Goal: Task Accomplishment & Management: Complete application form

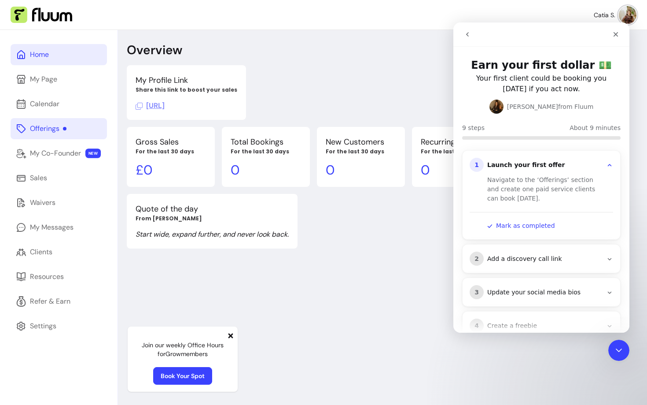
click at [47, 128] on div "Offerings" at bounding box center [48, 128] width 37 height 11
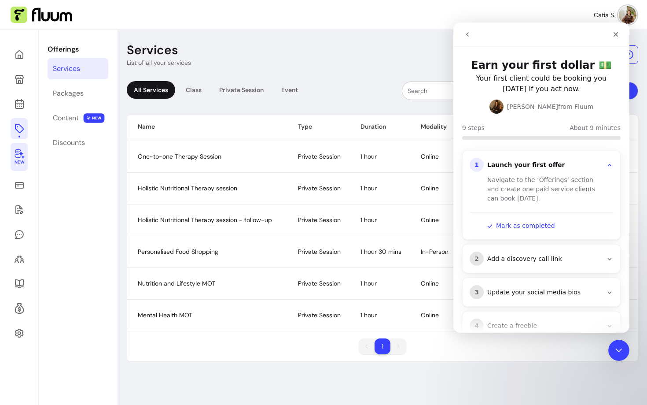
click at [23, 156] on icon at bounding box center [19, 153] width 11 height 11
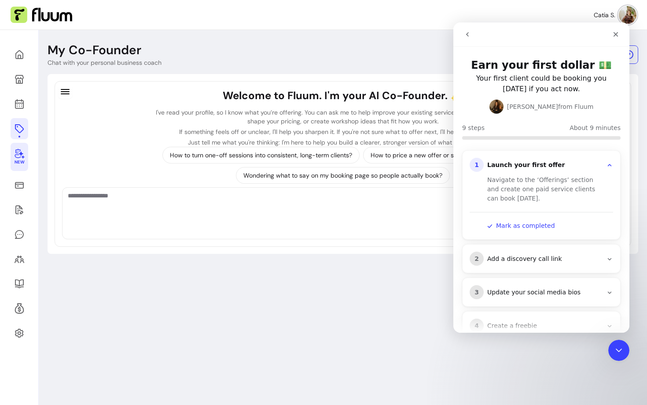
click at [132, 208] on textarea "Ask me anything..." at bounding box center [343, 204] width 550 height 26
paste textarea "**********"
type textarea "**********"
click at [616, 35] on icon "Close" at bounding box center [616, 34] width 5 height 5
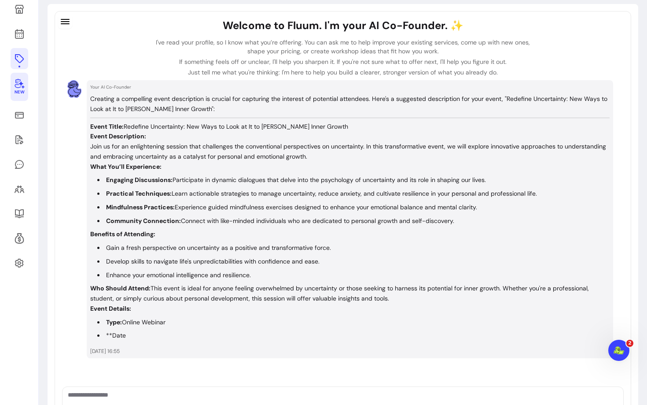
scroll to position [71, 0]
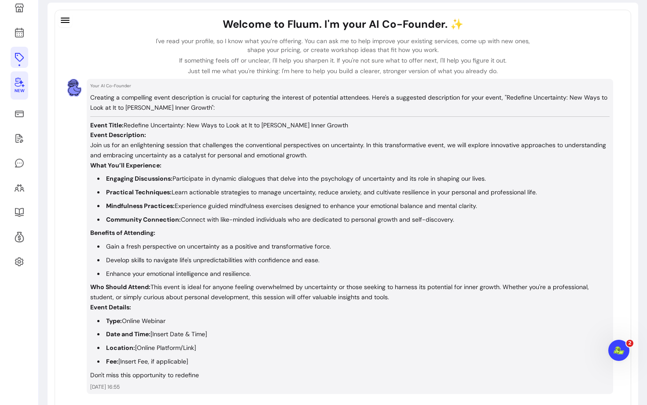
click at [123, 158] on p "Event Description: Join us for an enlightening session that challenges the conv…" at bounding box center [350, 145] width 520 height 30
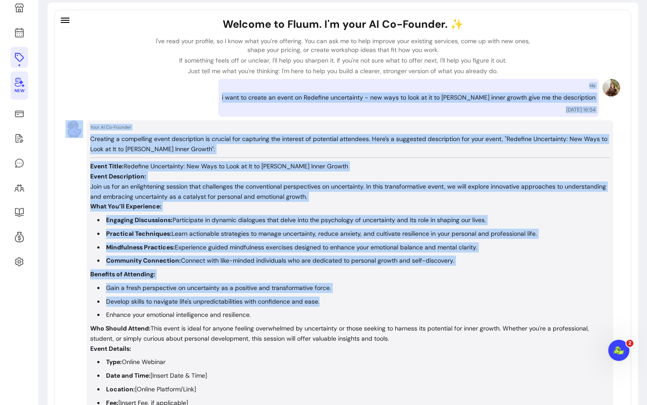
drag, startPoint x: 398, startPoint y: 299, endPoint x: 404, endPoint y: 299, distance: 6.6
drag, startPoint x: 402, startPoint y: 340, endPoint x: 88, endPoint y: 137, distance: 373.0
click at [88, 137] on div "Your AI Co-Founder Creating a compelling event description is crucial for captu…" at bounding box center [350, 291] width 527 height 343
copy div "Loremips d sitametcon adipi elitseddoei te incidid utl etdolorem ali enimadmi v…"
click at [15, 54] on icon at bounding box center [19, 57] width 9 height 9
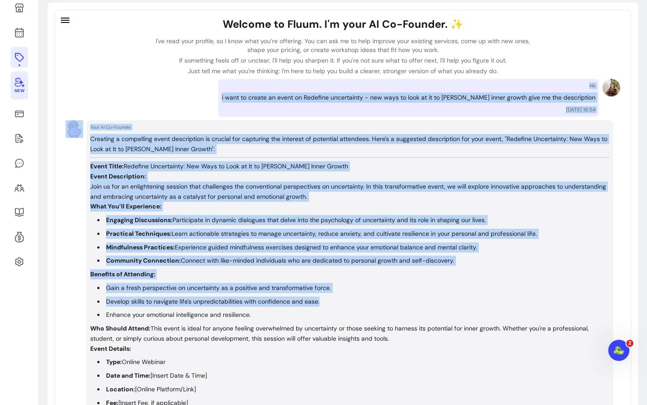
scroll to position [30, 0]
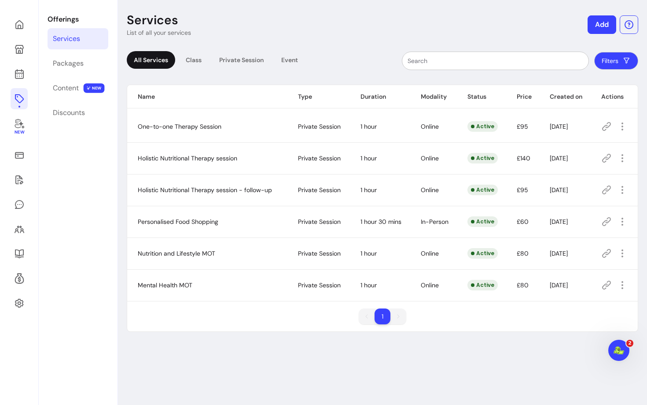
click at [608, 26] on button "Add" at bounding box center [602, 24] width 29 height 18
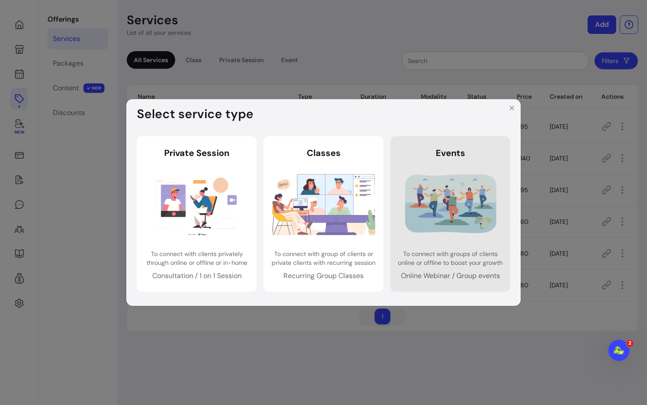
click at [447, 219] on img at bounding box center [450, 204] width 103 height 69
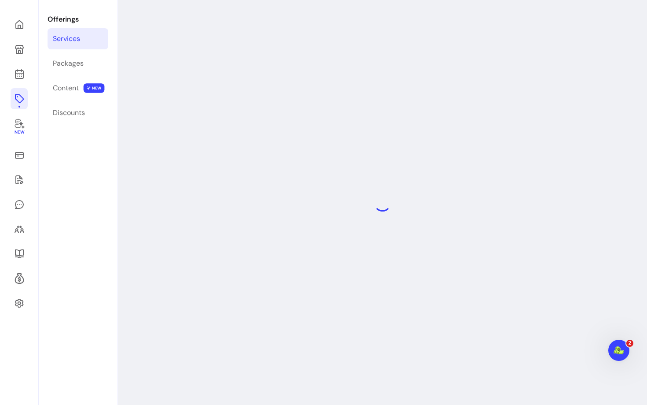
select select "***"
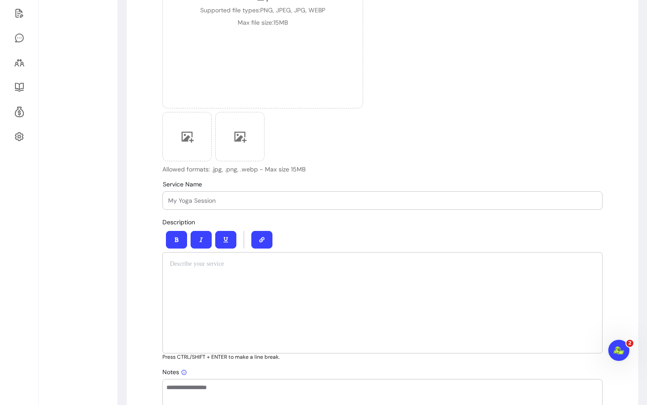
click at [197, 274] on div at bounding box center [382, 302] width 440 height 101
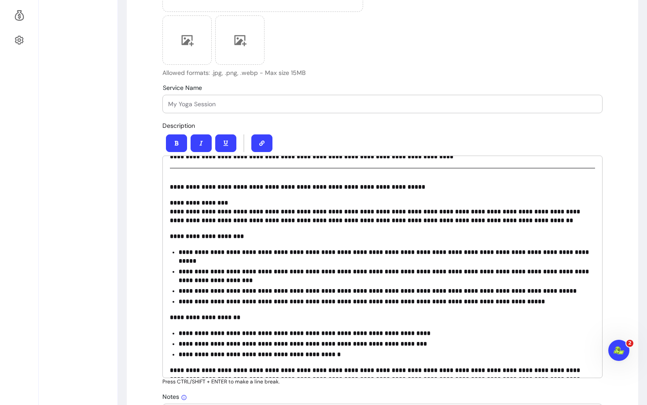
scroll to position [32, 0]
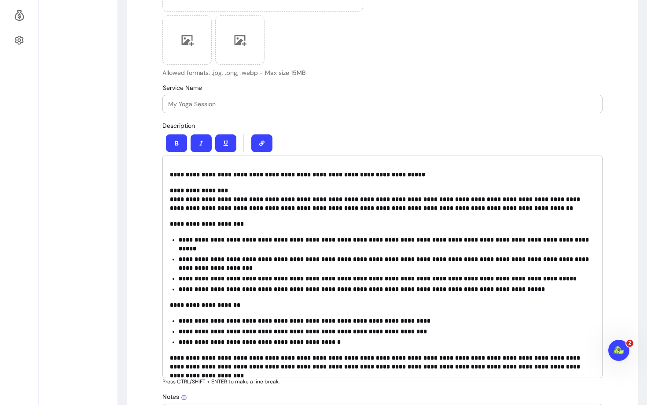
click at [286, 286] on strong "**********" at bounding box center [362, 289] width 366 height 6
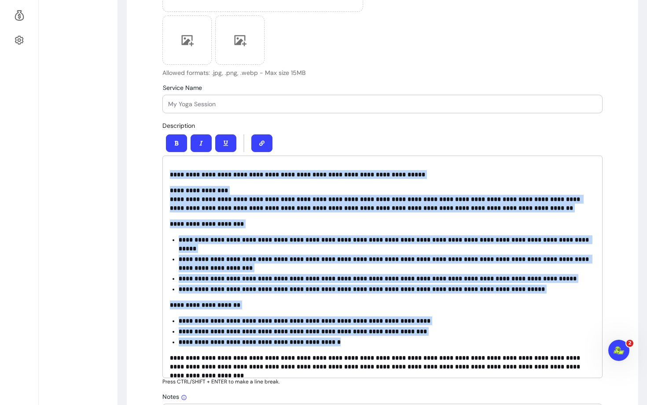
click at [179, 140] on button "button" at bounding box center [176, 143] width 21 height 18
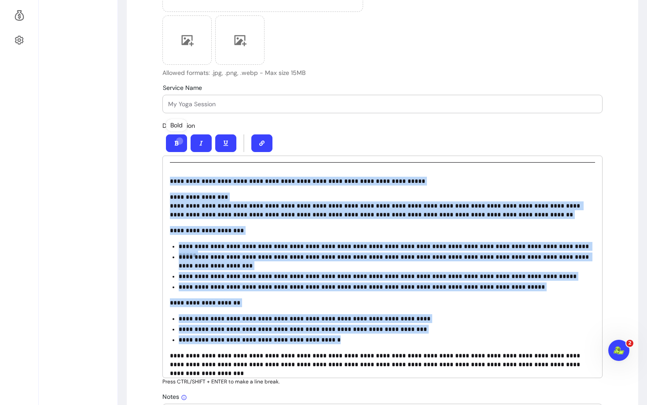
scroll to position [23, 0]
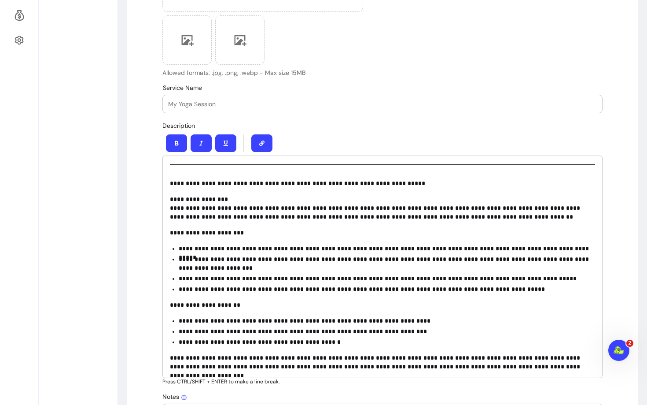
click at [259, 187] on p "**********" at bounding box center [382, 183] width 425 height 9
drag, startPoint x: 399, startPoint y: 181, endPoint x: 203, endPoint y: 185, distance: 196.0
click at [203, 185] on p "**********" at bounding box center [382, 183] width 425 height 9
copy p "**********"
click at [185, 98] on div at bounding box center [382, 104] width 429 height 18
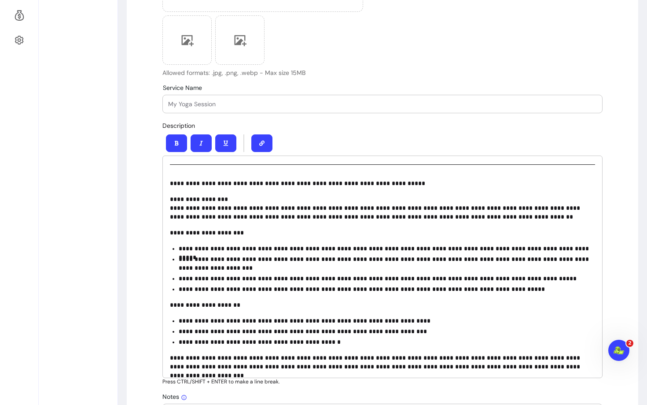
paste input "Redefine Uncertainty: New Ways to Look at It to [PERSON_NAME] Inner Growth"
type input "Redefine Uncertainty: New Ways to Look at It to [PERSON_NAME] Inner Growth"
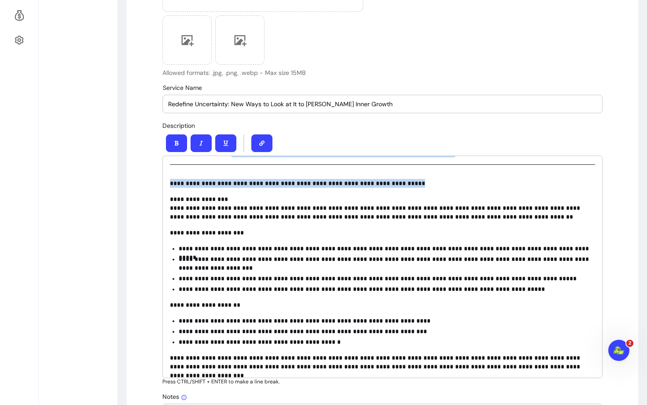
scroll to position [0, 0]
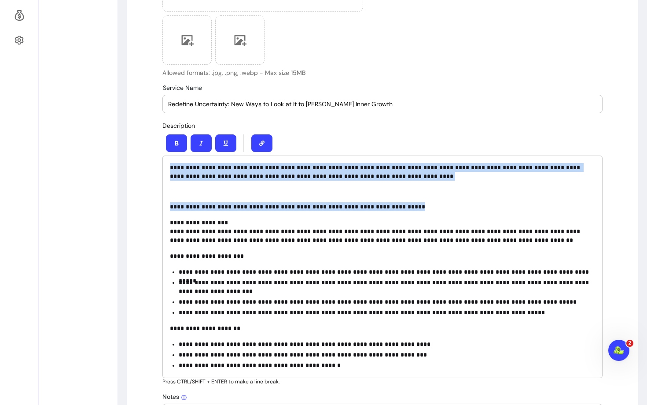
drag, startPoint x: 384, startPoint y: 184, endPoint x: 139, endPoint y: 137, distance: 248.8
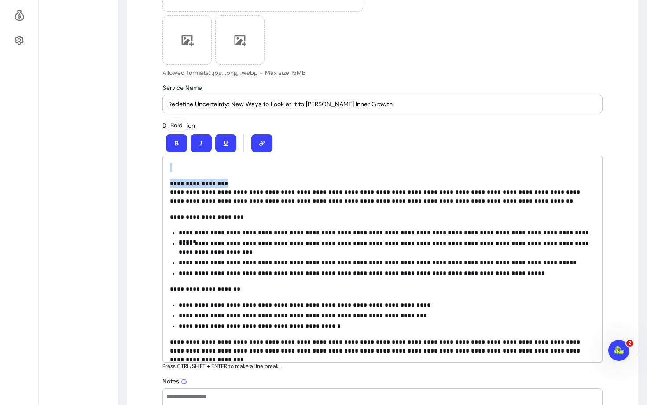
drag, startPoint x: 240, startPoint y: 186, endPoint x: 149, endPoint y: 148, distance: 98.5
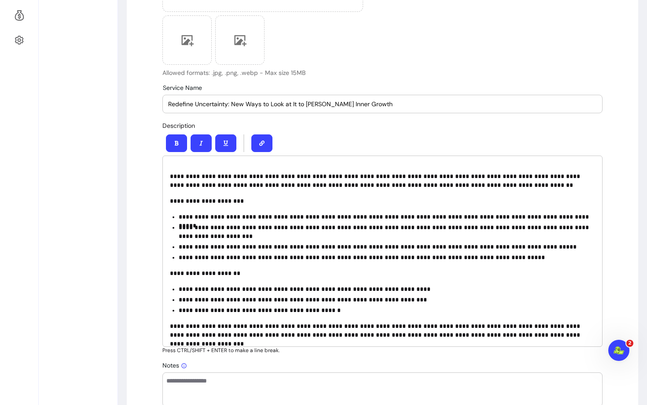
click at [170, 177] on p "**********" at bounding box center [382, 176] width 425 height 26
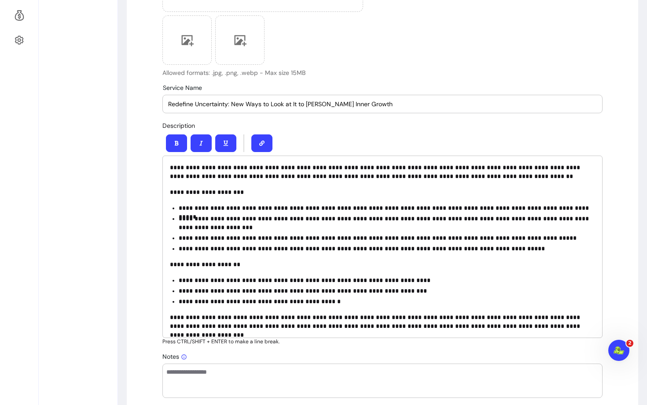
click at [187, 167] on p "**********" at bounding box center [382, 172] width 425 height 18
click at [403, 189] on p "**********" at bounding box center [382, 192] width 425 height 9
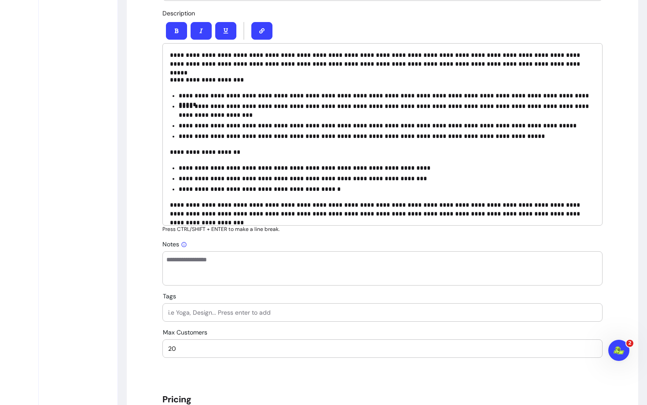
scroll to position [415, 0]
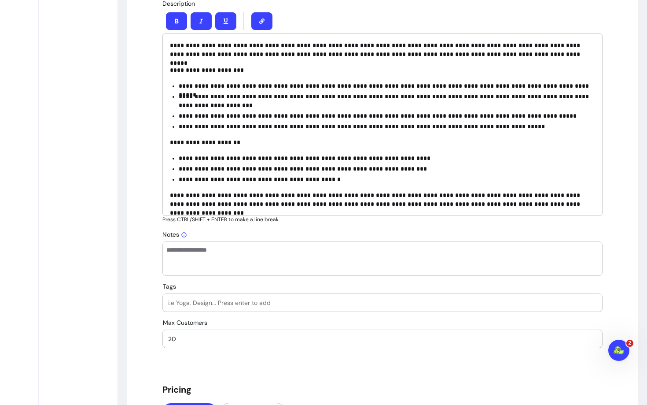
click at [209, 305] on input "Tags" at bounding box center [382, 302] width 429 height 9
type input "Community Building"
click at [232, 300] on input "Tags" at bounding box center [382, 302] width 429 height 9
type input "Mindfulness"
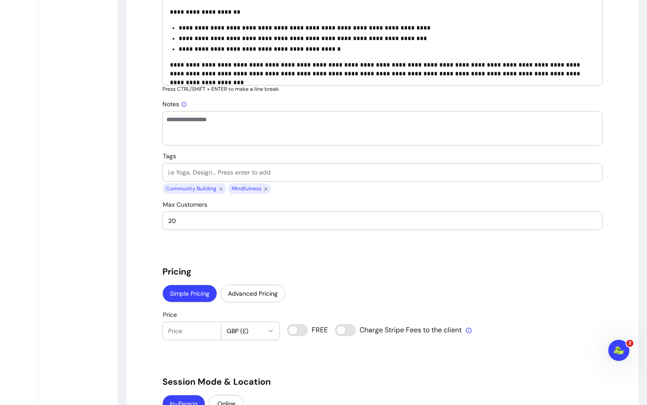
scroll to position [580, 0]
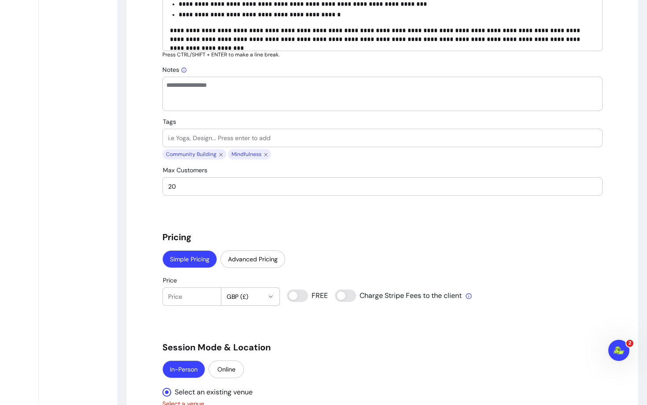
click at [241, 186] on input "20" at bounding box center [382, 186] width 429 height 9
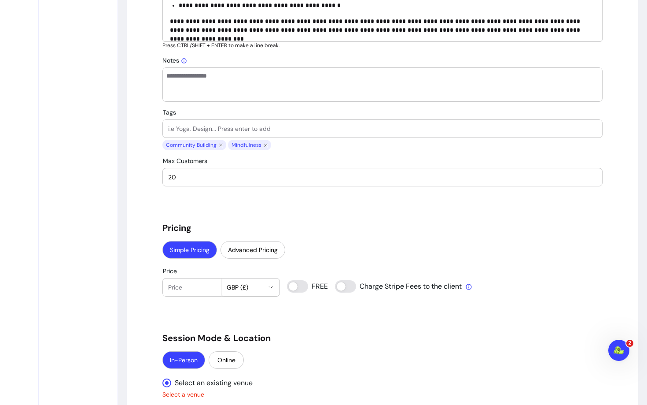
click at [190, 293] on div at bounding box center [192, 287] width 48 height 18
type input "25"
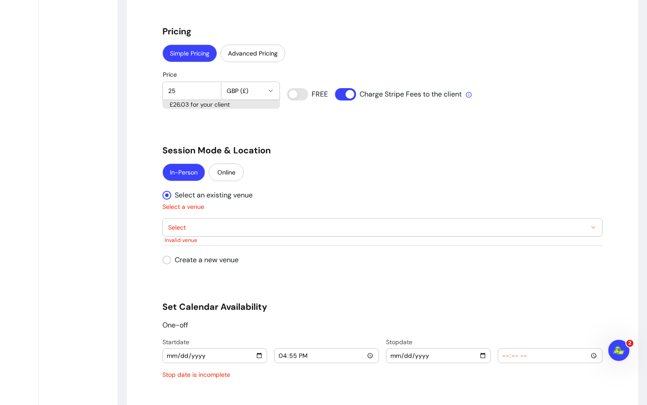
scroll to position [786, 0]
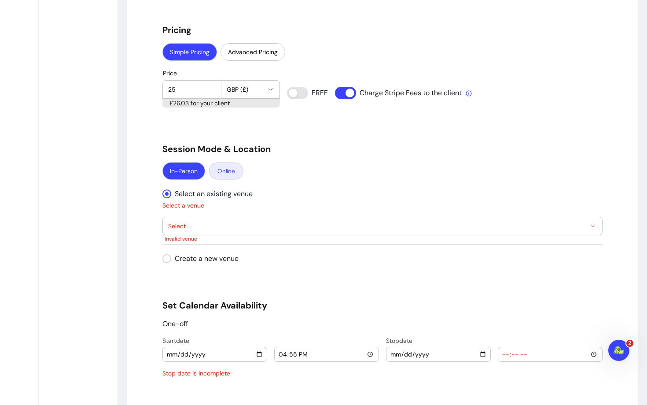
click at [225, 175] on button "Online" at bounding box center [226, 170] width 34 height 17
select select "****"
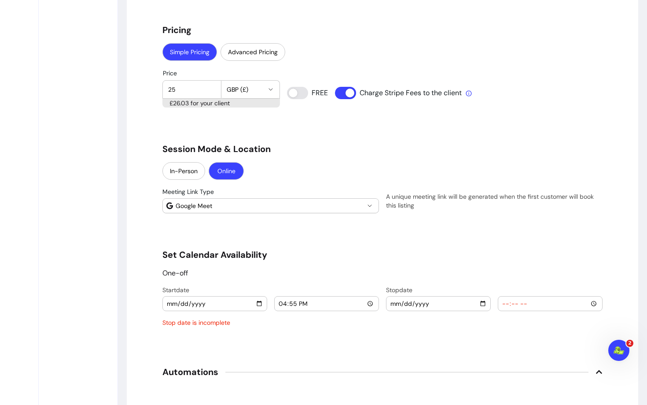
scroll to position [843, 0]
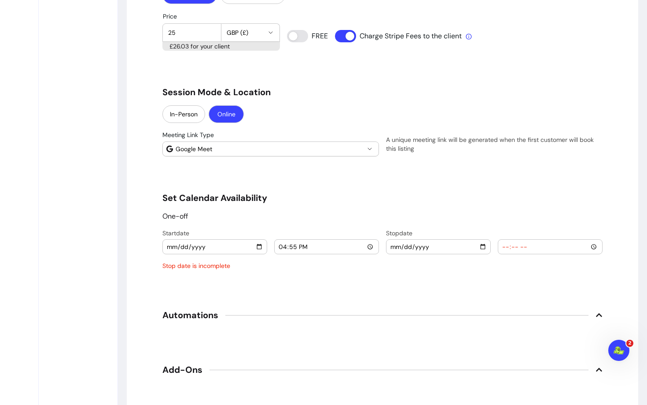
click at [262, 248] on input "[DATE]" at bounding box center [214, 247] width 97 height 10
type input "[DATE]"
click at [283, 247] on input "16:55" at bounding box center [326, 247] width 97 height 10
type input "18:30"
click at [396, 249] on input "date" at bounding box center [438, 247] width 97 height 10
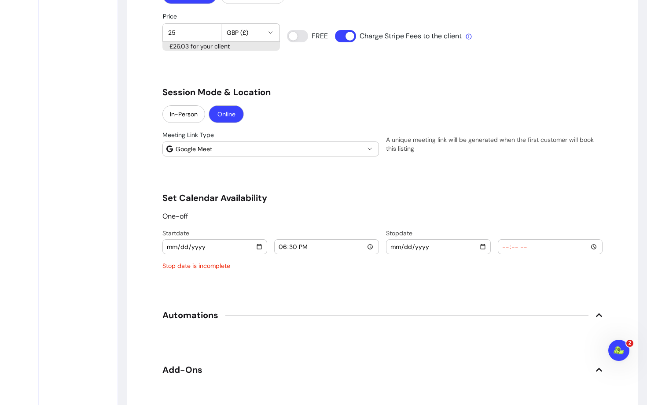
click at [485, 250] on input "date" at bounding box center [438, 247] width 97 height 10
type input "[DATE]"
click at [501, 249] on div at bounding box center [550, 247] width 104 height 14
type input "19:00"
type input "19:30"
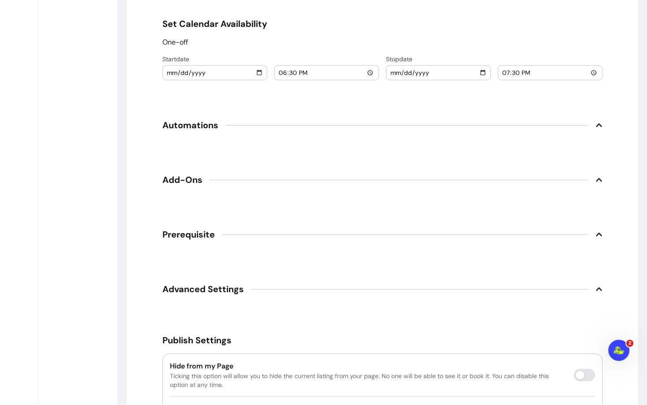
scroll to position [1022, 0]
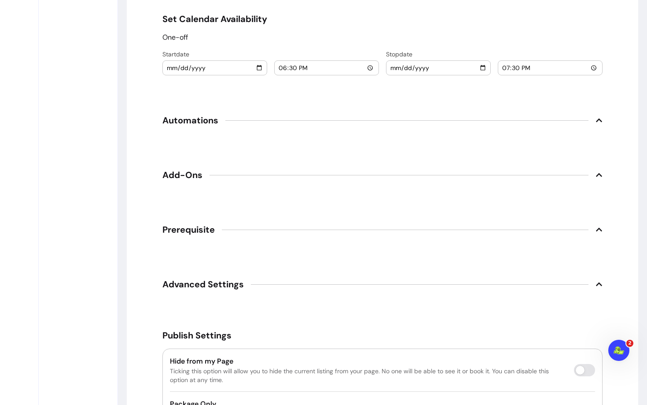
click at [220, 235] on span "Prerequisite" at bounding box center [382, 229] width 440 height 19
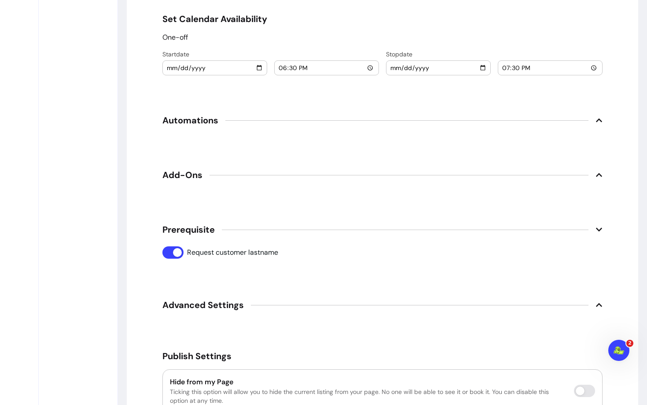
click at [208, 181] on span "Add-Ons" at bounding box center [382, 174] width 440 height 19
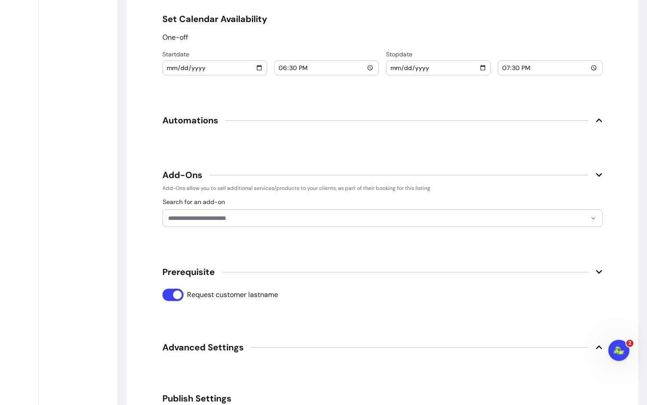
click at [207, 125] on span "Automations" at bounding box center [190, 120] width 56 height 12
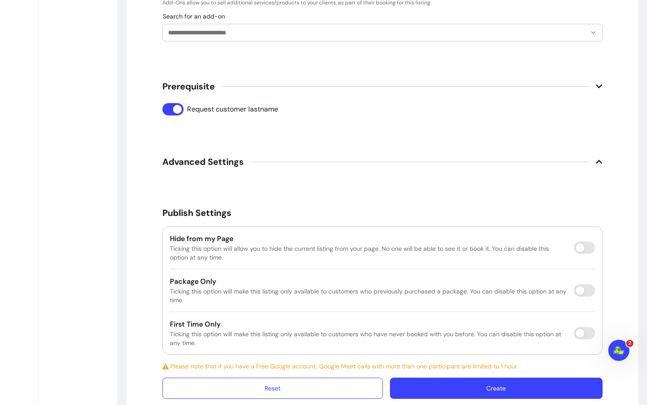
scroll to position [1311, 0]
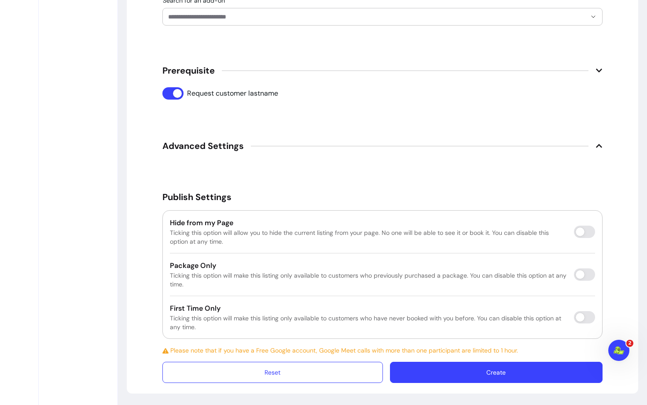
click at [437, 374] on button "Create" at bounding box center [496, 372] width 213 height 21
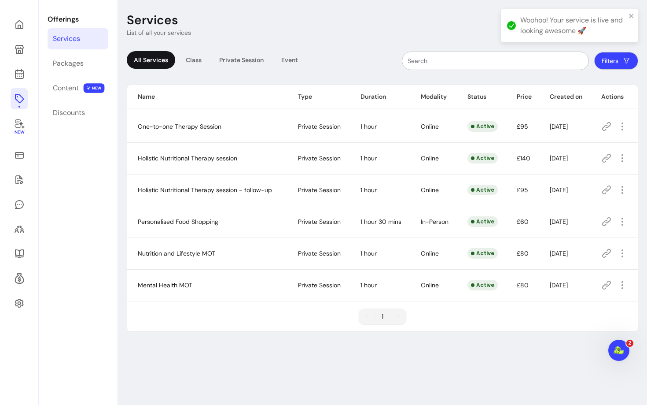
scroll to position [30, 0]
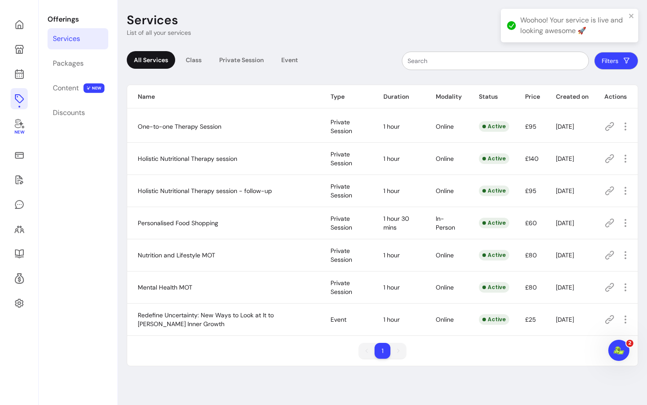
click at [611, 320] on icon at bounding box center [609, 319] width 9 height 9
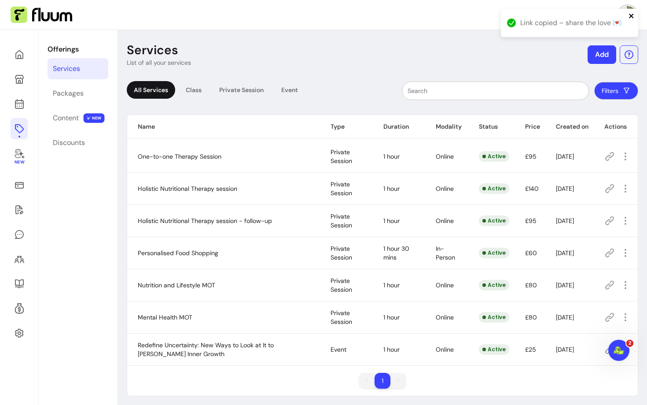
click at [634, 14] on icon "close" at bounding box center [632, 15] width 6 height 7
click at [631, 17] on div "Link copied – share the love 💌" at bounding box center [569, 26] width 141 height 39
click at [628, 18] on img at bounding box center [628, 15] width 18 height 18
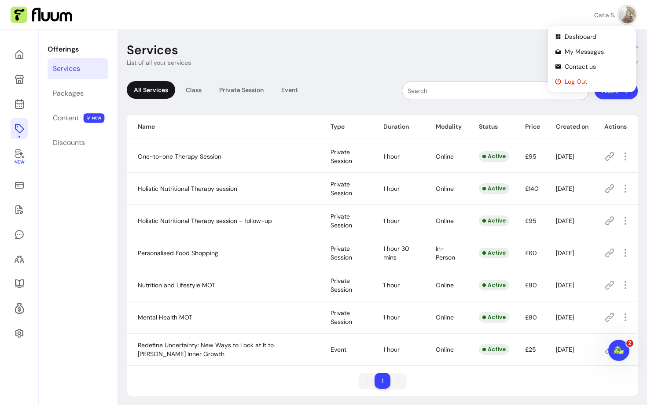
click at [578, 80] on span "Log Out" at bounding box center [597, 81] width 64 height 9
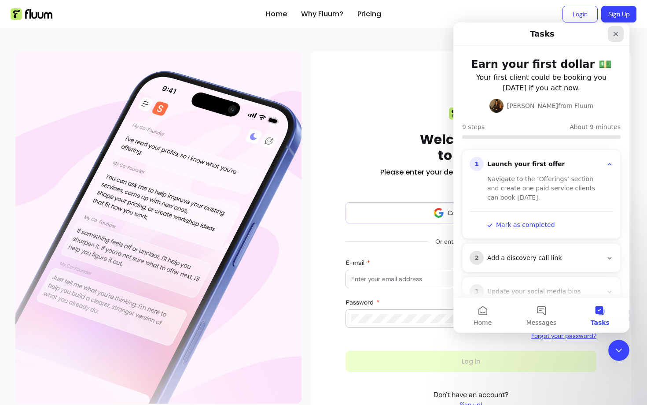
click at [615, 37] on icon "Close" at bounding box center [616, 33] width 7 height 7
